Goal: Information Seeking & Learning: Learn about a topic

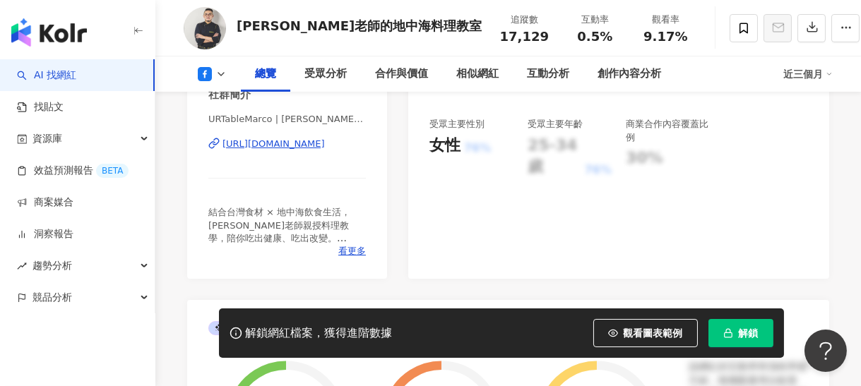
scroll to position [283, 0]
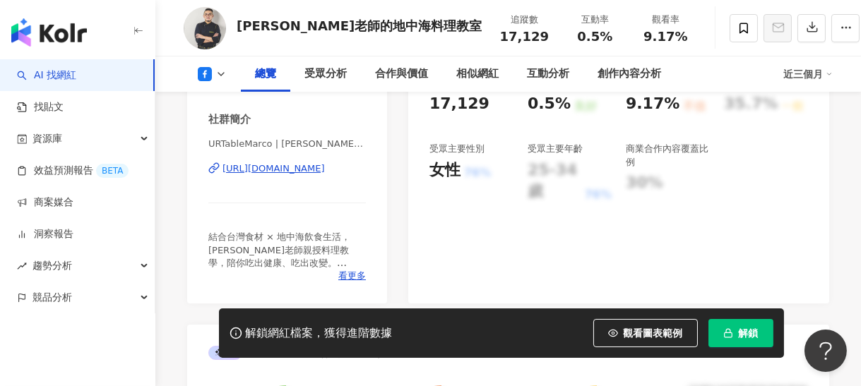
click at [318, 170] on div "https://www.facebook.com/653439378074449" at bounding box center [274, 169] width 102 height 13
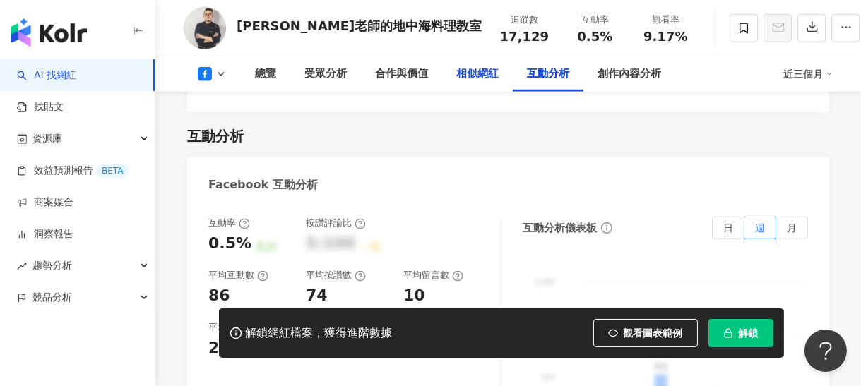
click at [478, 71] on div "相似網紅" at bounding box center [477, 74] width 42 height 17
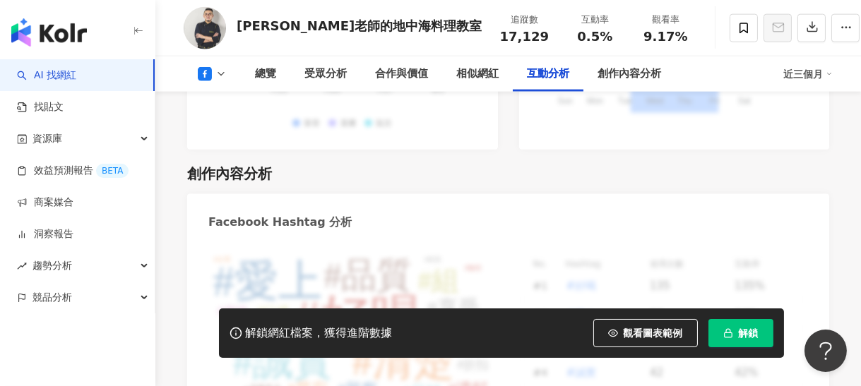
scroll to position [3386, 0]
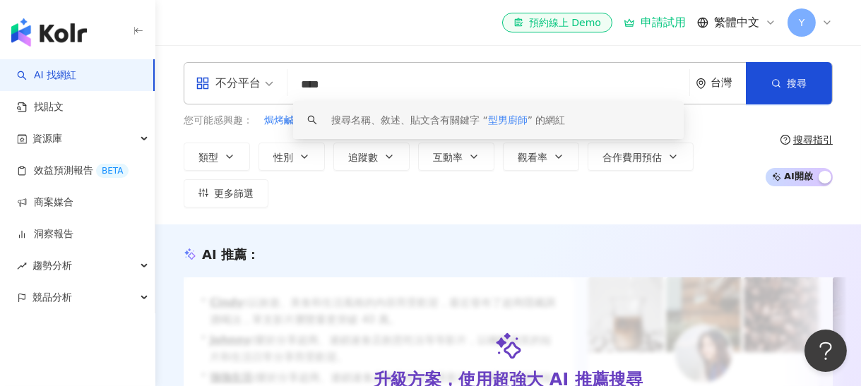
click at [321, 82] on input "****" at bounding box center [488, 84] width 391 height 27
click at [345, 81] on input "****" at bounding box center [488, 84] width 391 height 27
click at [307, 85] on input "****" at bounding box center [488, 84] width 391 height 27
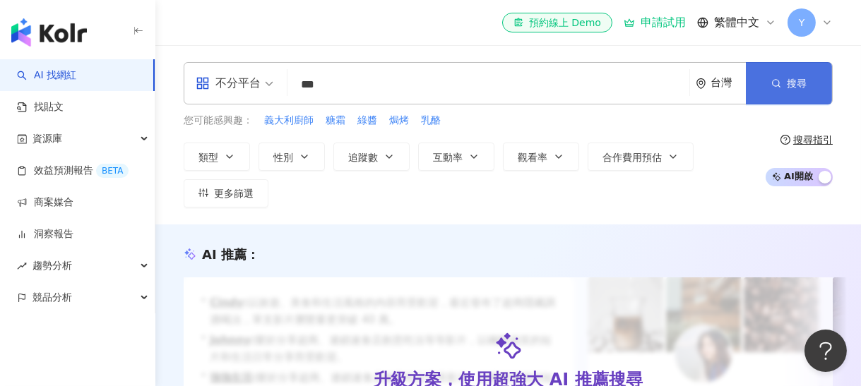
click at [747, 76] on button "搜尋" at bounding box center [789, 83] width 86 height 42
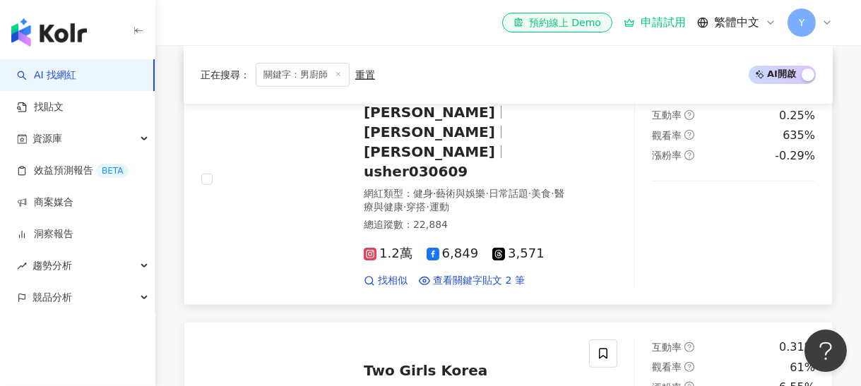
scroll to position [777, 0]
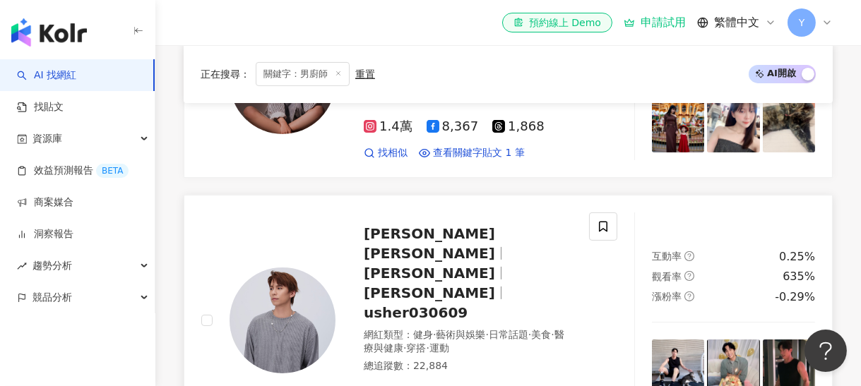
click at [423, 236] on span "張柏謙 Bo qian Zhang" at bounding box center [429, 243] width 131 height 37
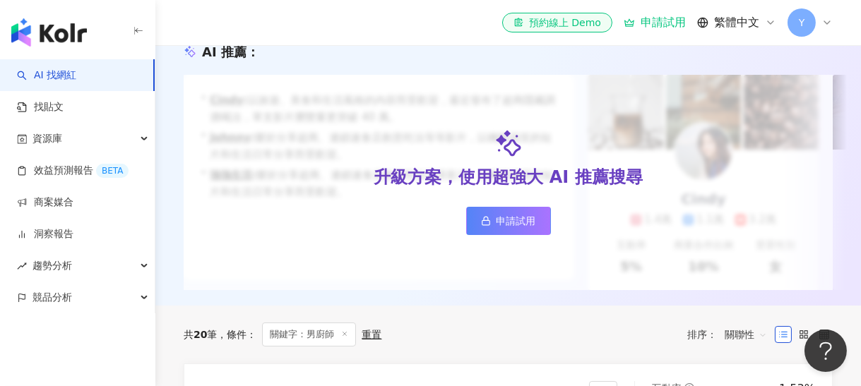
scroll to position [0, 0]
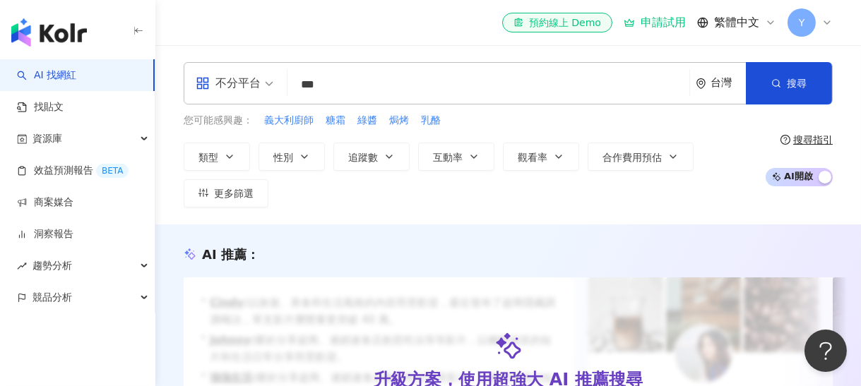
click at [307, 88] on input "***" at bounding box center [488, 84] width 391 height 27
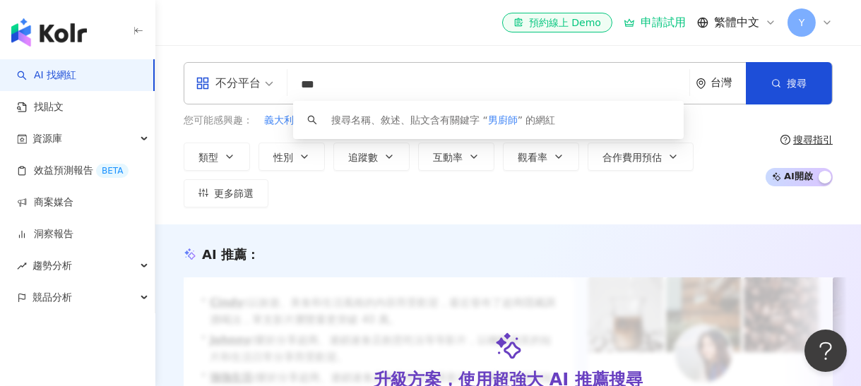
type input "**"
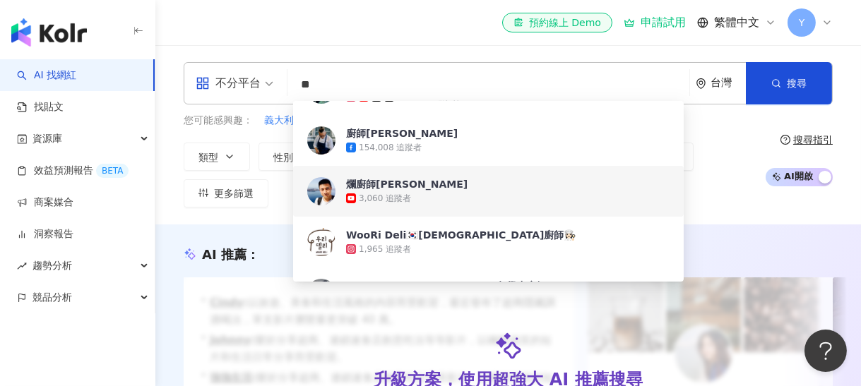
scroll to position [565, 0]
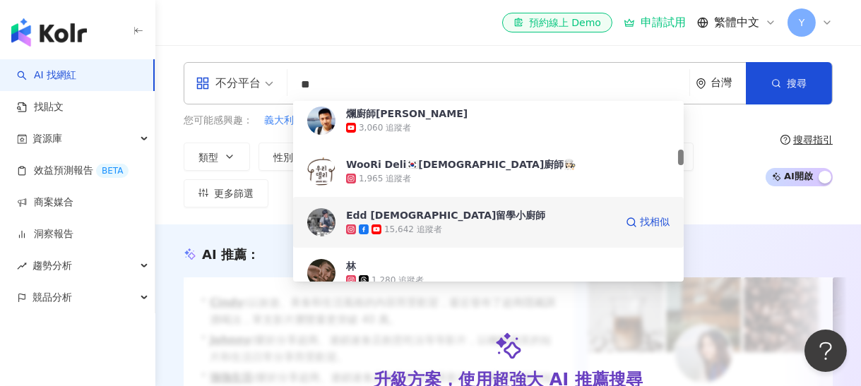
click at [425, 216] on div "Edd 英國留學小廚師" at bounding box center [446, 215] width 200 height 14
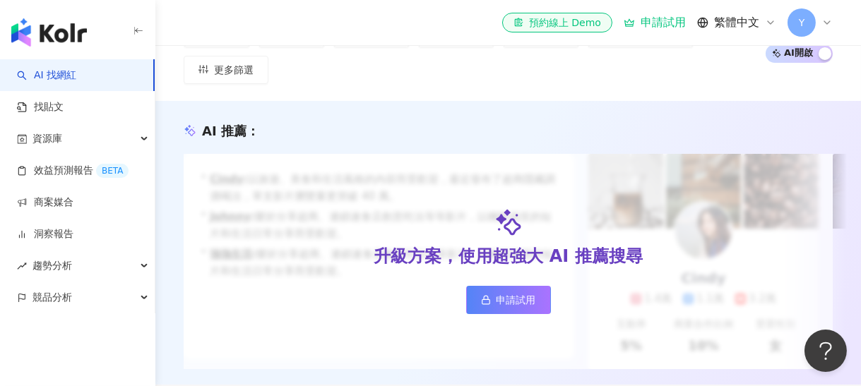
scroll to position [71, 0]
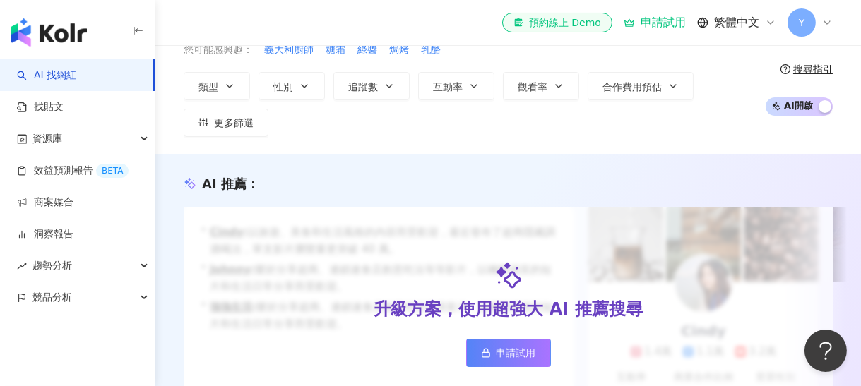
click at [377, 34] on div "不分平台 台灣 搜尋 f308cade-6361-424a-b28c-7857253c32d8 爛廚師WorstChef 3,060 追蹤者 WooRi De…" at bounding box center [508, 13] width 649 height 42
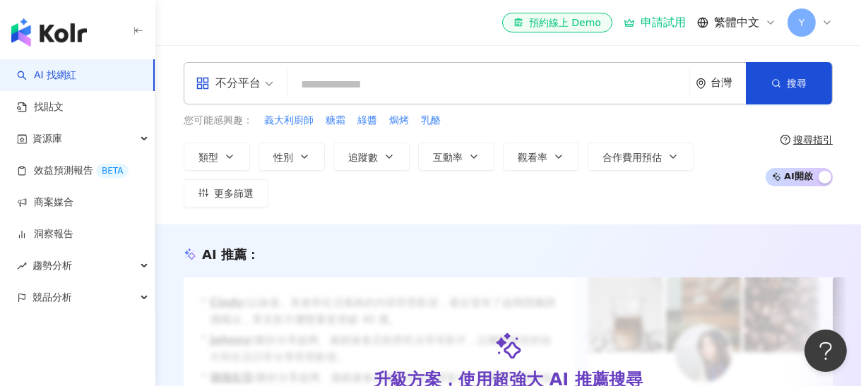
click at [374, 85] on input "search" at bounding box center [488, 84] width 391 height 27
drag, startPoint x: 391, startPoint y: 68, endPoint x: 392, endPoint y: 77, distance: 9.3
click at [391, 72] on div "不分平台 台灣 搜尋 f308cade-6361-424a-b28c-7857253c32d8 爛廚師WorstChef 3,060 追蹤者 WooRi De…" at bounding box center [508, 83] width 649 height 42
click at [392, 81] on input "search" at bounding box center [488, 84] width 391 height 27
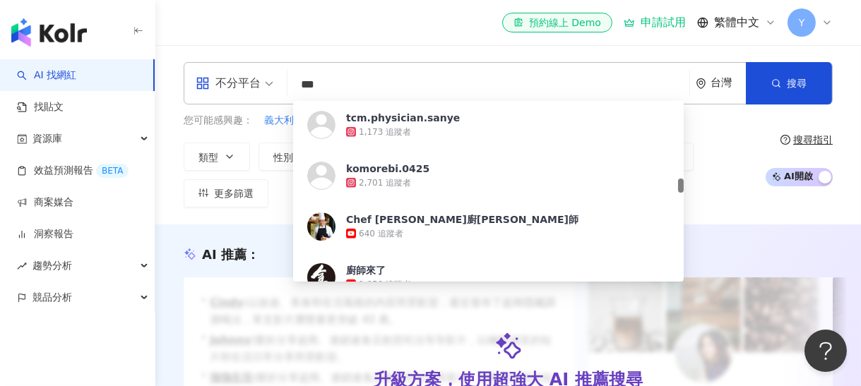
scroll to position [1355, 0]
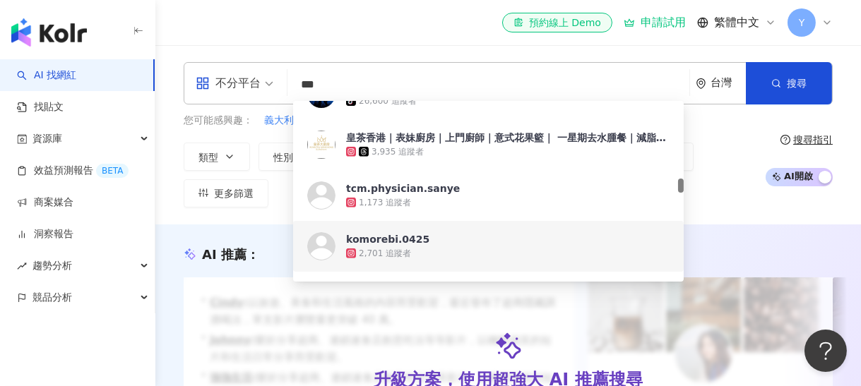
click at [406, 243] on div "AI 推薦 ： 升級方案，使用超強大 AI 推薦搜尋 申請試用 • Cindy : 以旅遊、美食和生活風格的內容而受歡迎，最近發布了超商隱藏調酒喝法，單支影片…" at bounding box center [508, 367] width 706 height 284
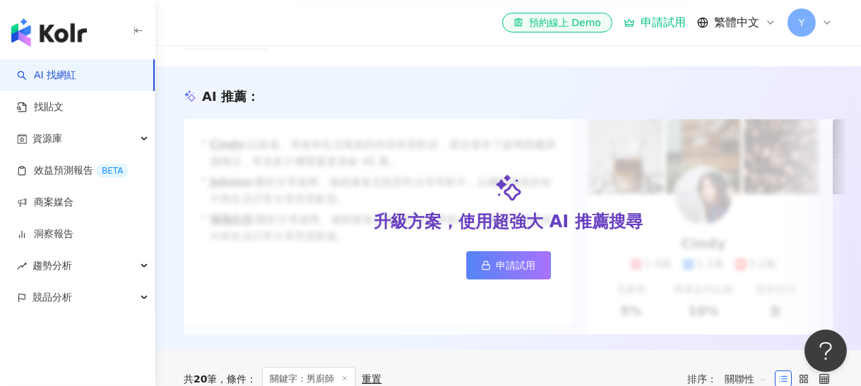
scroll to position [0, 0]
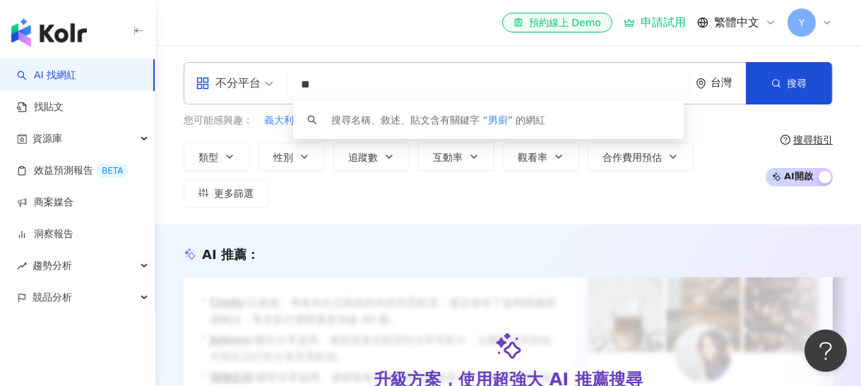
type input "*"
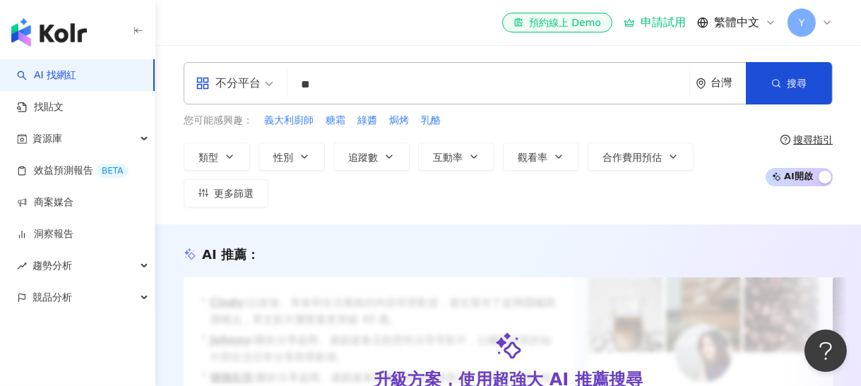
type input "**"
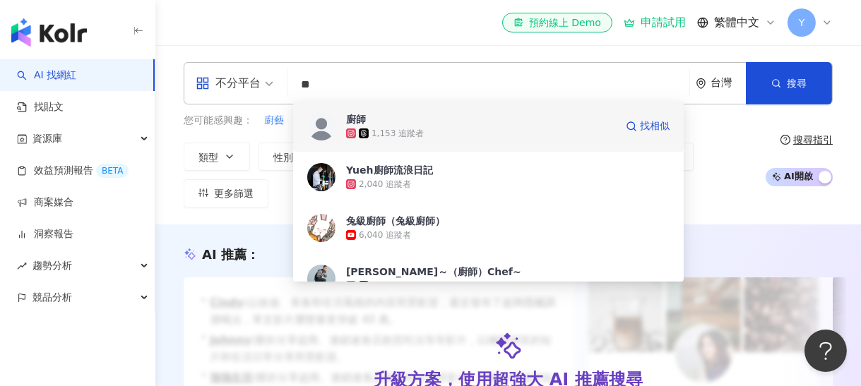
click at [504, 149] on div "廚師 1,153 追蹤者 找相似" at bounding box center [488, 126] width 391 height 51
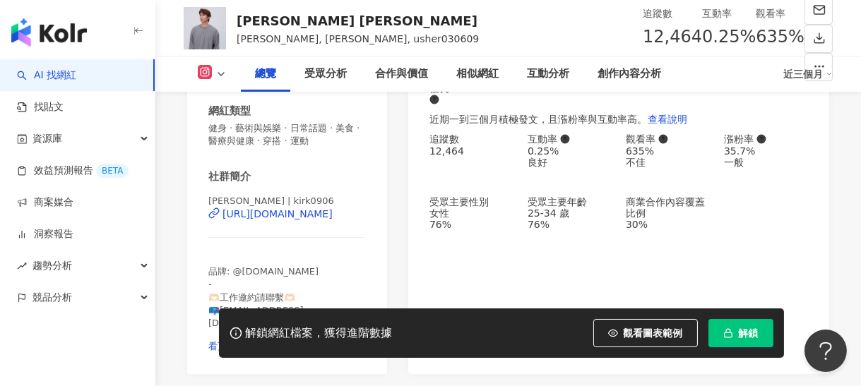
scroll to position [283, 0]
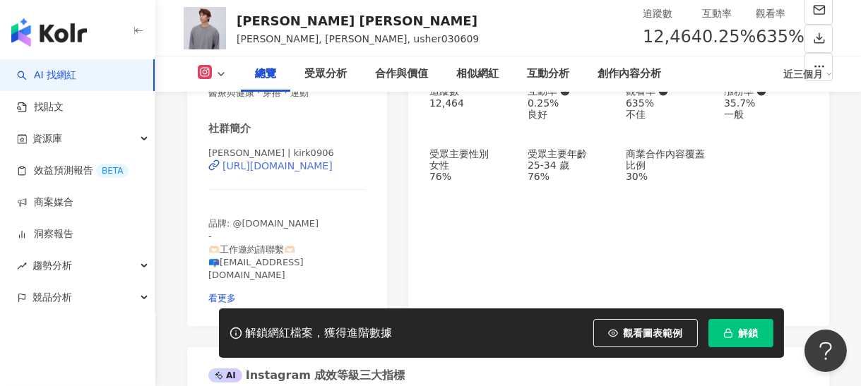
click at [284, 172] on div "https://www.instagram.com/kirk0906/" at bounding box center [278, 165] width 110 height 11
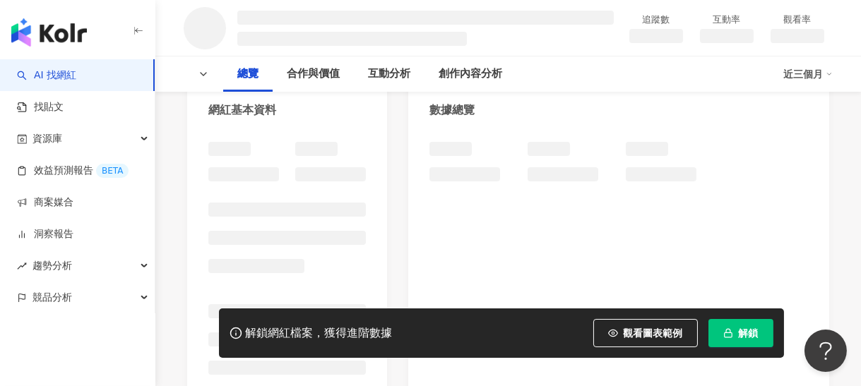
scroll to position [283, 0]
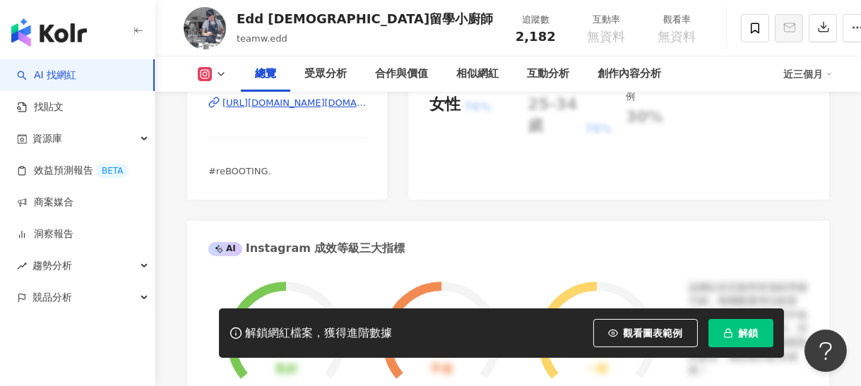
scroll to position [283, 0]
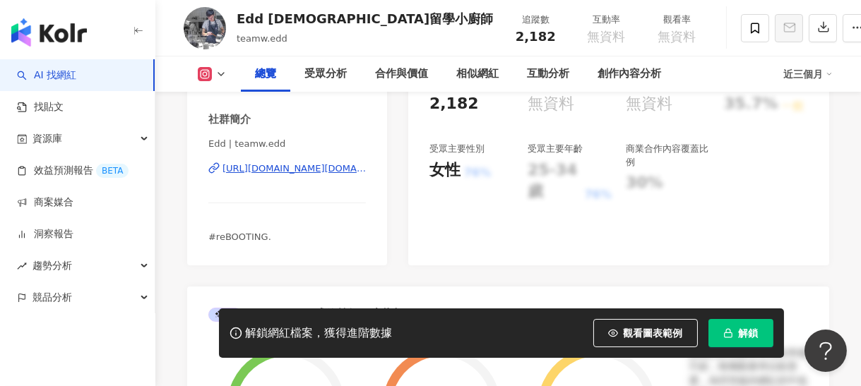
click at [323, 171] on div "https://www.instagram.com/teamw.edd/" at bounding box center [294, 169] width 143 height 13
click at [296, 167] on div "https://www.instagram.com/teamw.edd/" at bounding box center [294, 169] width 143 height 13
